Goal: Task Accomplishment & Management: Use online tool/utility

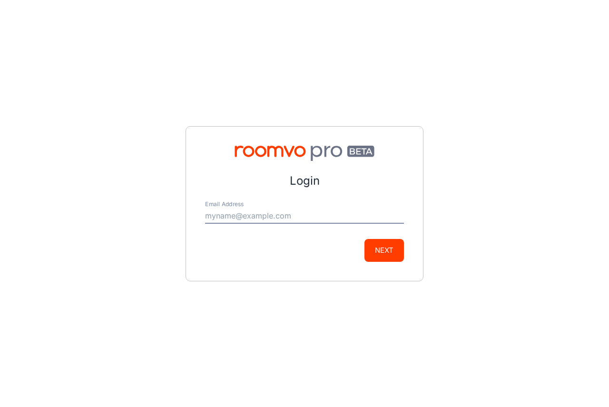
click at [236, 216] on input "Email Address" at bounding box center [304, 215] width 199 height 15
paste input "[EMAIL_ADDRESS][DOMAIN_NAME]"
type input "[EMAIL_ADDRESS][DOMAIN_NAME]"
click at [389, 252] on button "Next" at bounding box center [383, 250] width 39 height 23
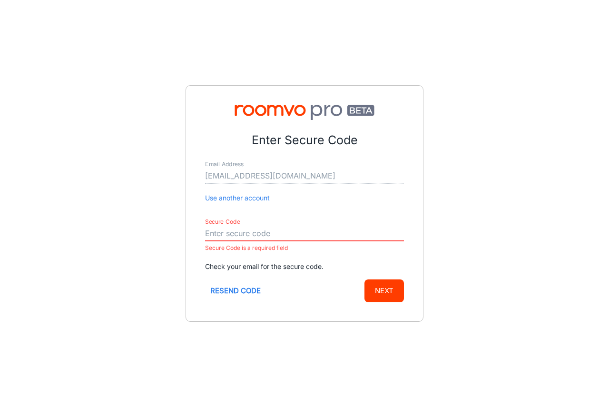
click at [262, 233] on input "Secure Code" at bounding box center [304, 233] width 199 height 15
click at [296, 234] on input "Secure Code" at bounding box center [304, 233] width 199 height 15
click at [213, 228] on input "Secure Code" at bounding box center [304, 233] width 199 height 15
click at [219, 234] on input "Secure Code" at bounding box center [304, 233] width 199 height 15
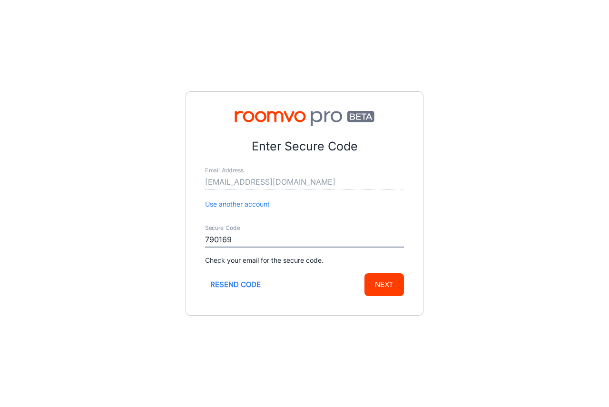
type input "790169"
click at [372, 284] on button "Next" at bounding box center [383, 284] width 39 height 23
